Goal: Information Seeking & Learning: Learn about a topic

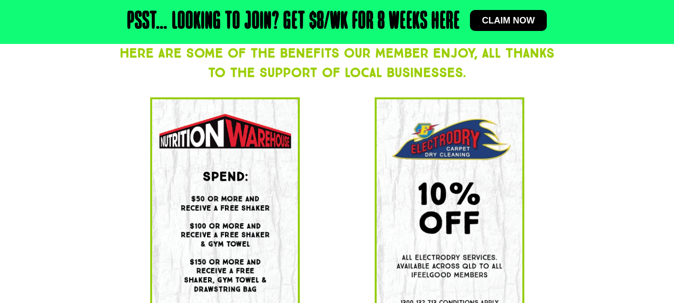
click at [338, 201] on div at bounding box center [449, 208] width 225 height 233
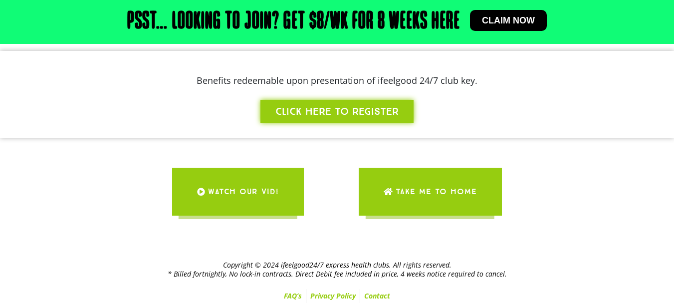
scroll to position [680, 0]
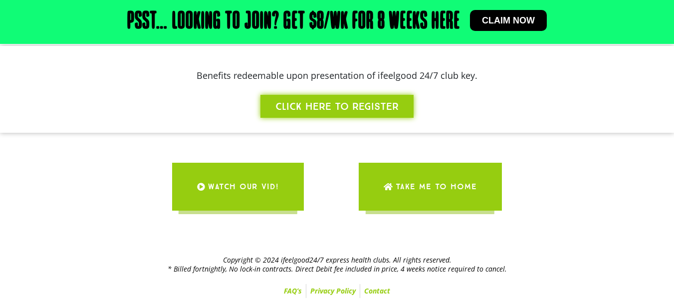
click at [263, 196] on span "WATCH OUR VID!" at bounding box center [243, 187] width 71 height 28
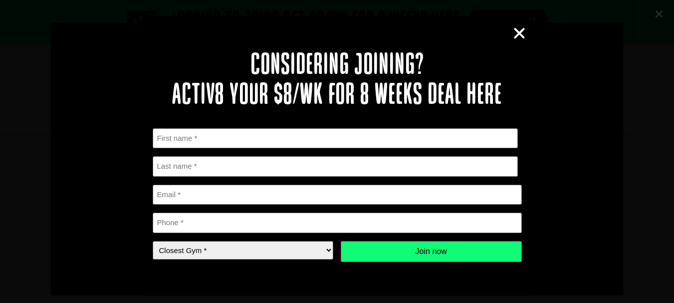
click at [519, 36] on icon "Close" at bounding box center [519, 33] width 15 height 15
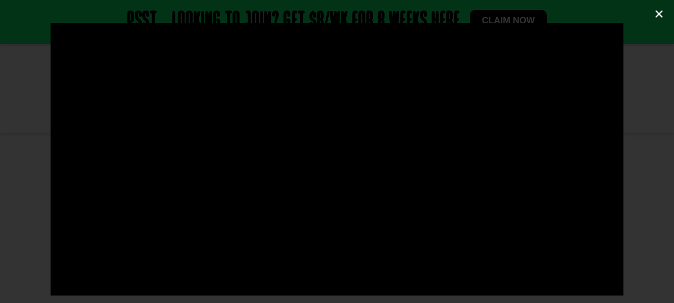
click at [658, 15] on icon "Close (Esc)" at bounding box center [659, 14] width 10 height 10
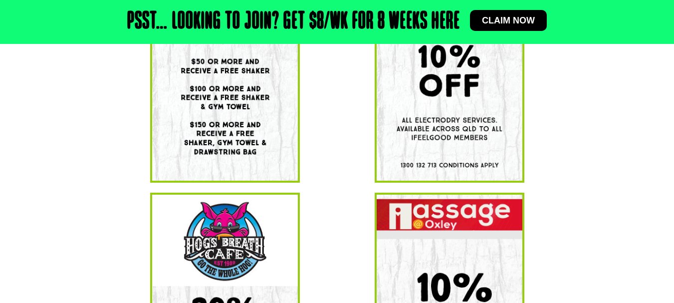
scroll to position [290, 0]
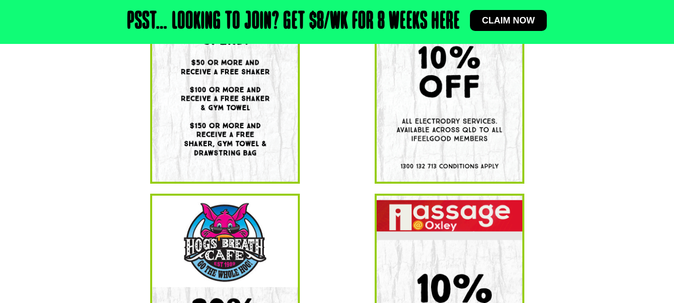
click at [78, 156] on section at bounding box center [337, 72] width 674 height 233
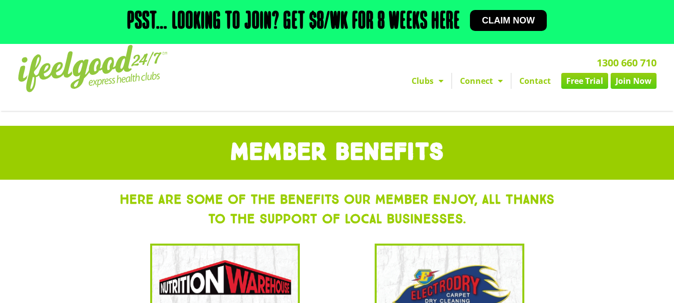
scroll to position [0, 0]
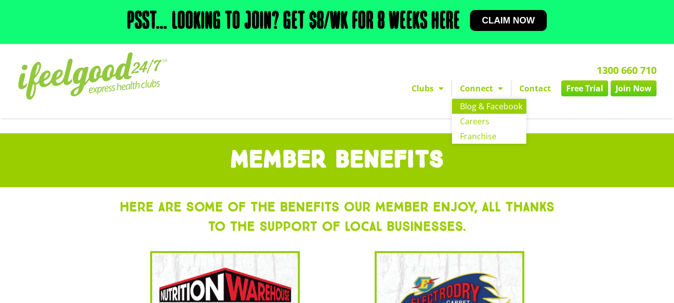
click at [485, 102] on link "Blog & Facebook" at bounding box center [489, 106] width 74 height 15
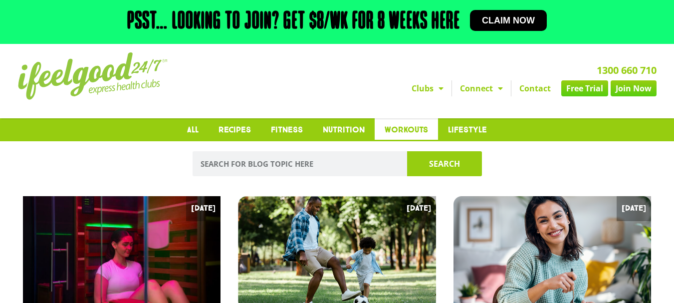
click at [414, 126] on link "Workouts" at bounding box center [406, 129] width 63 height 23
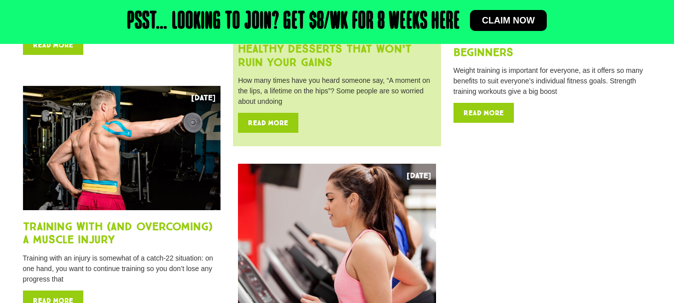
scroll to position [1186, 0]
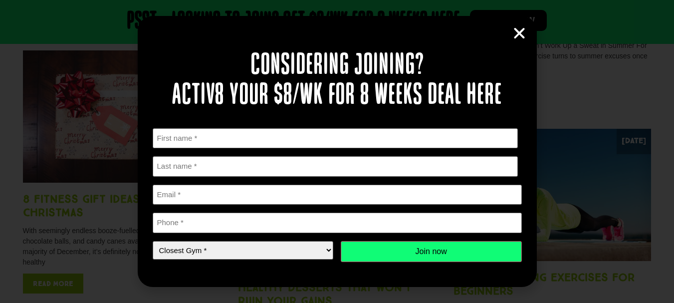
scroll to position [944, 0]
